Goal: Task Accomplishment & Management: Manage account settings

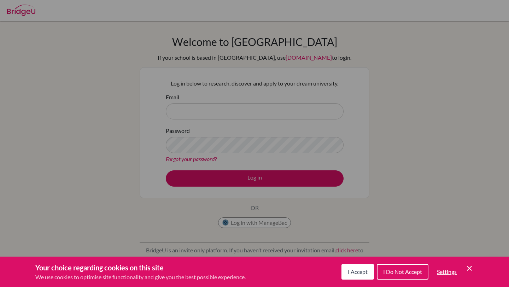
click at [358, 276] on button "I Accept" at bounding box center [358, 272] width 33 height 16
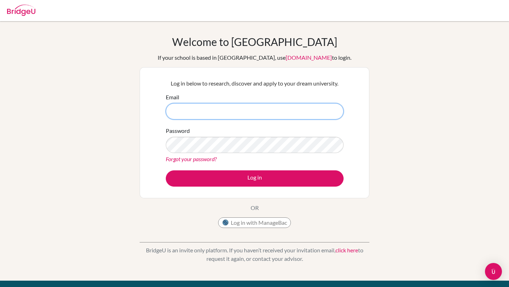
click at [236, 111] on input "Email" at bounding box center [255, 111] width 178 height 16
type input "[EMAIL_ADDRESS][DOMAIN_NAME]"
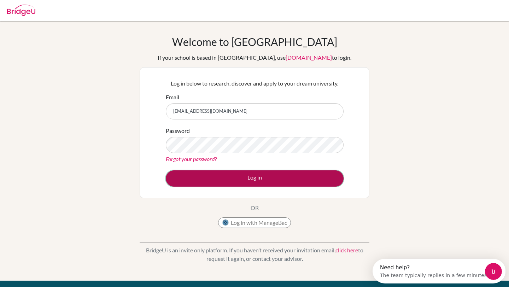
click at [286, 181] on button "Log in" at bounding box center [255, 178] width 178 height 16
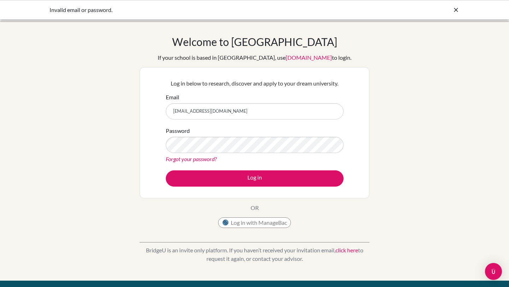
drag, startPoint x: 228, startPoint y: 117, endPoint x: 157, endPoint y: 112, distance: 71.3
click at [157, 113] on div "Log in below to research, discover and apply to your dream university. Email [E…" at bounding box center [255, 132] width 230 height 131
type input "[EMAIL_ADDRESS][DOMAIN_NAME]"
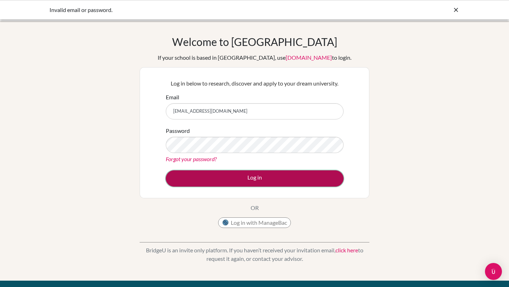
click at [241, 175] on button "Log in" at bounding box center [255, 178] width 178 height 16
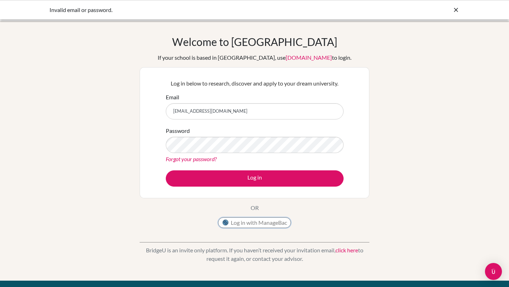
click at [260, 221] on button "Log in with ManageBac" at bounding box center [254, 223] width 73 height 11
